Goal: Submit feedback/report problem

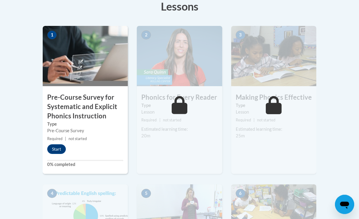
scroll to position [190, 0]
click at [56, 150] on button "Start" at bounding box center [56, 149] width 19 height 10
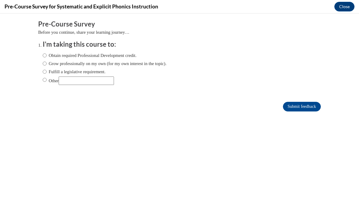
scroll to position [0, 0]
click at [43, 82] on input "Other" at bounding box center [45, 79] width 4 height 7
radio input "true"
click at [71, 85] on input "Other" at bounding box center [86, 80] width 55 height 8
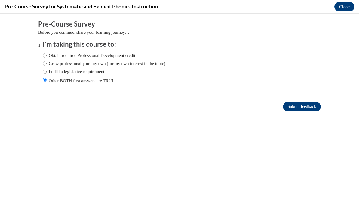
type input "BOTH first answers are TRUE for me"
click at [302, 106] on input "Submit feedback" at bounding box center [302, 107] width 38 height 10
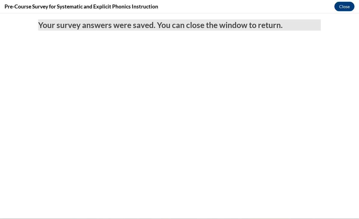
scroll to position [190, 0]
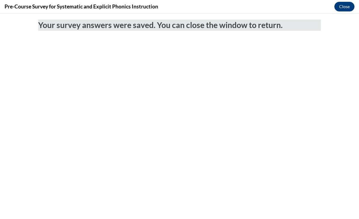
click at [351, 10] on button "Close" at bounding box center [344, 7] width 20 height 10
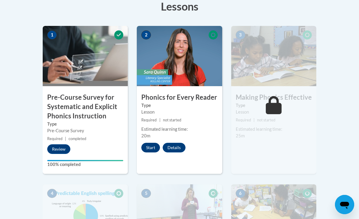
click at [151, 147] on button "Start" at bounding box center [150, 148] width 19 height 10
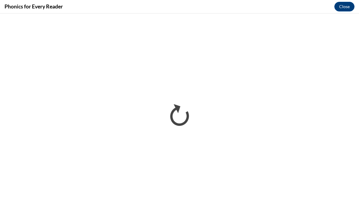
scroll to position [355, 0]
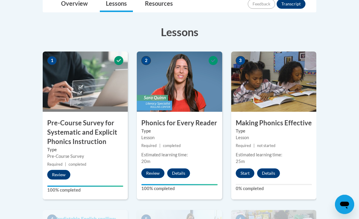
scroll to position [166, 0]
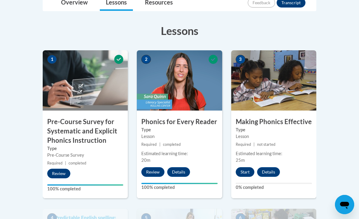
click at [243, 170] on button "Start" at bounding box center [245, 172] width 19 height 10
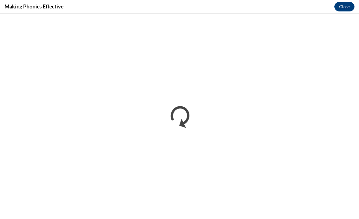
scroll to position [176, 0]
